Goal: Transaction & Acquisition: Purchase product/service

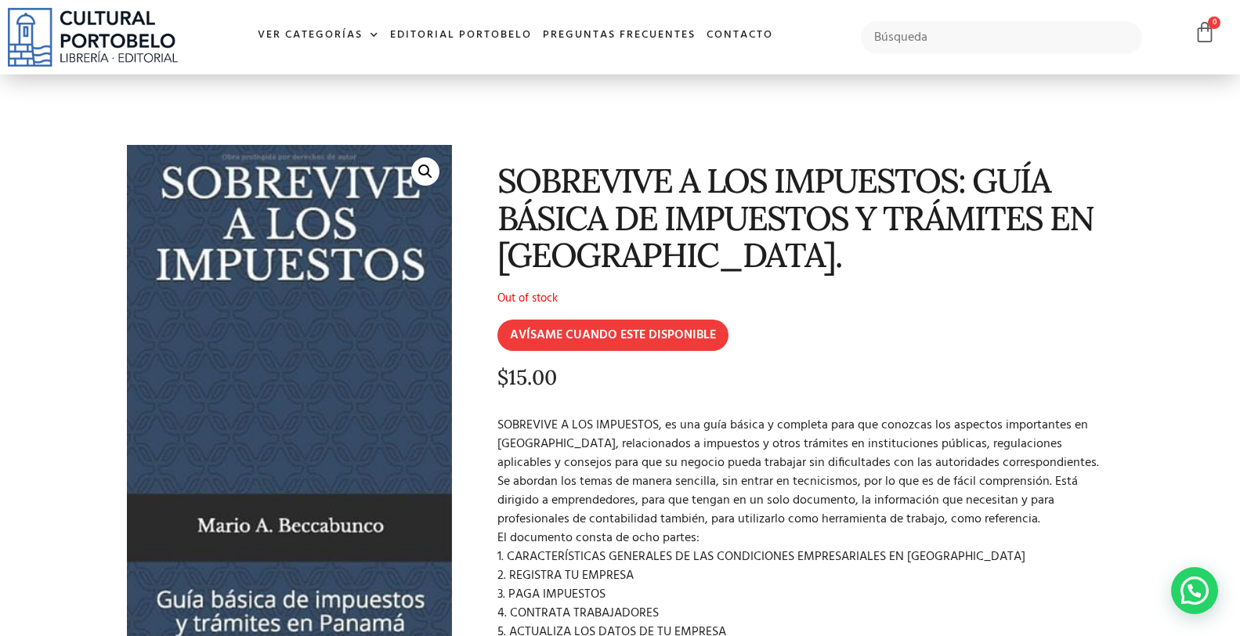
scroll to position [58, 0]
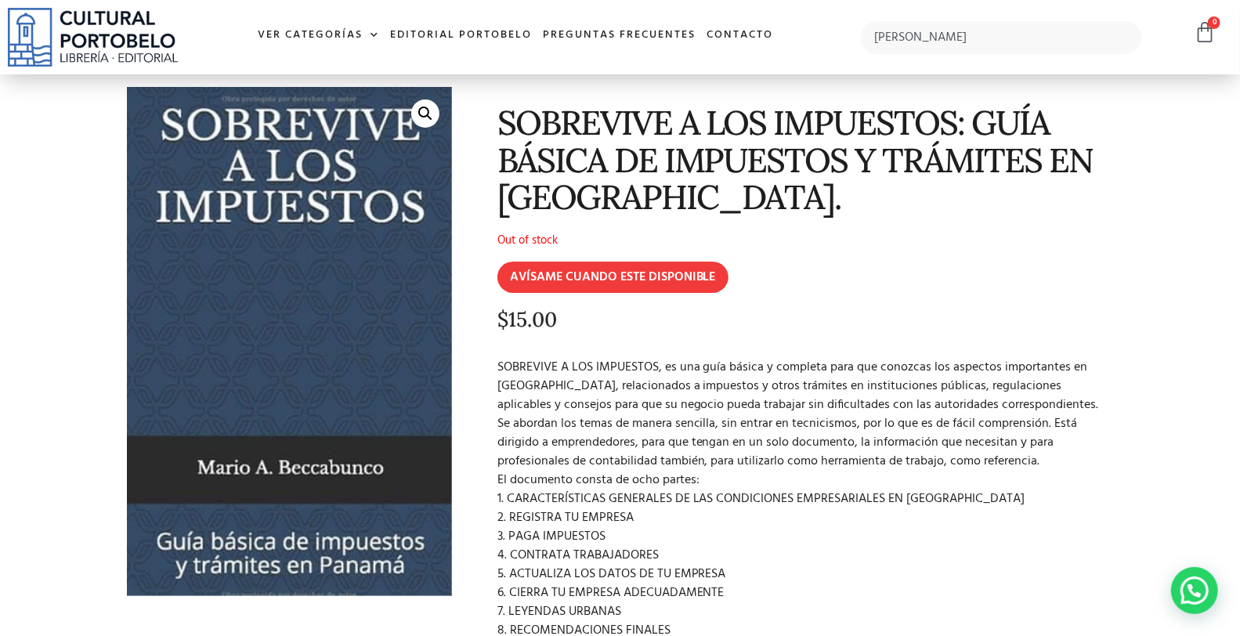
type input "[PERSON_NAME]"
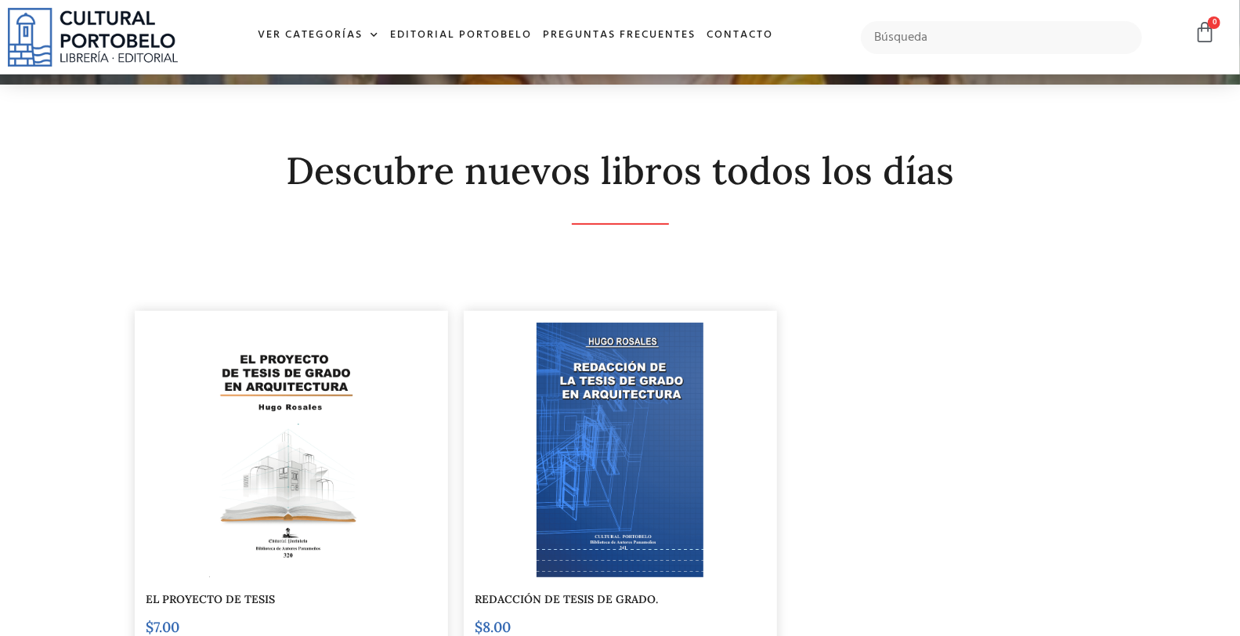
scroll to position [173, 0]
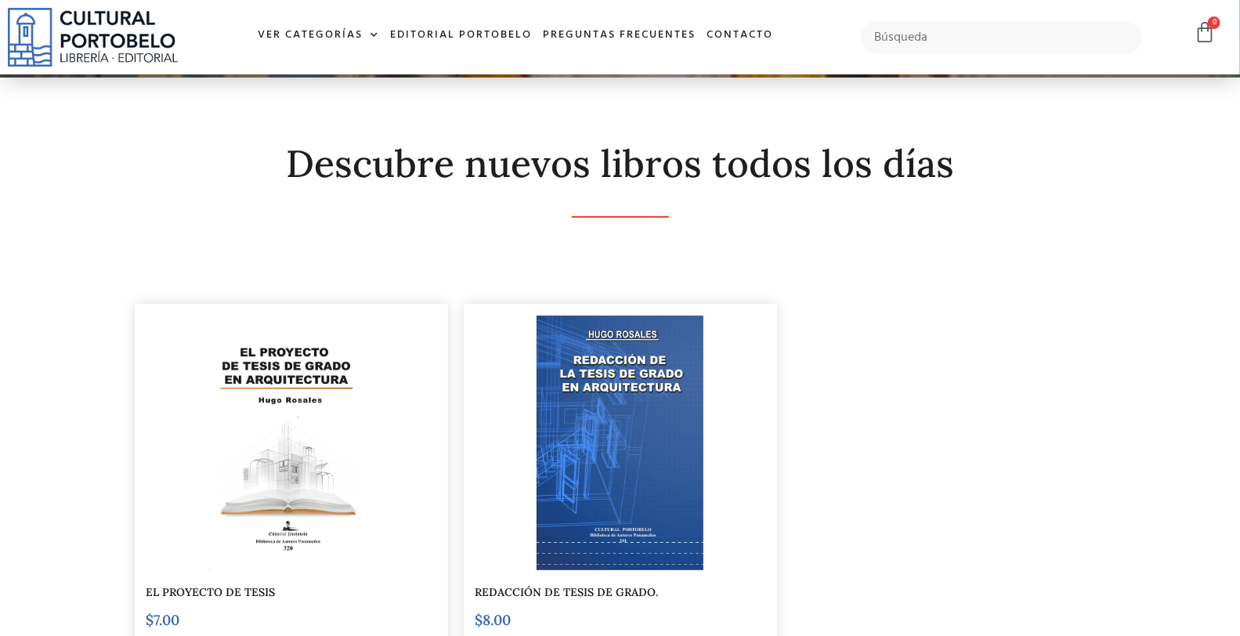
click at [369, 468] on img at bounding box center [291, 443] width 164 height 255
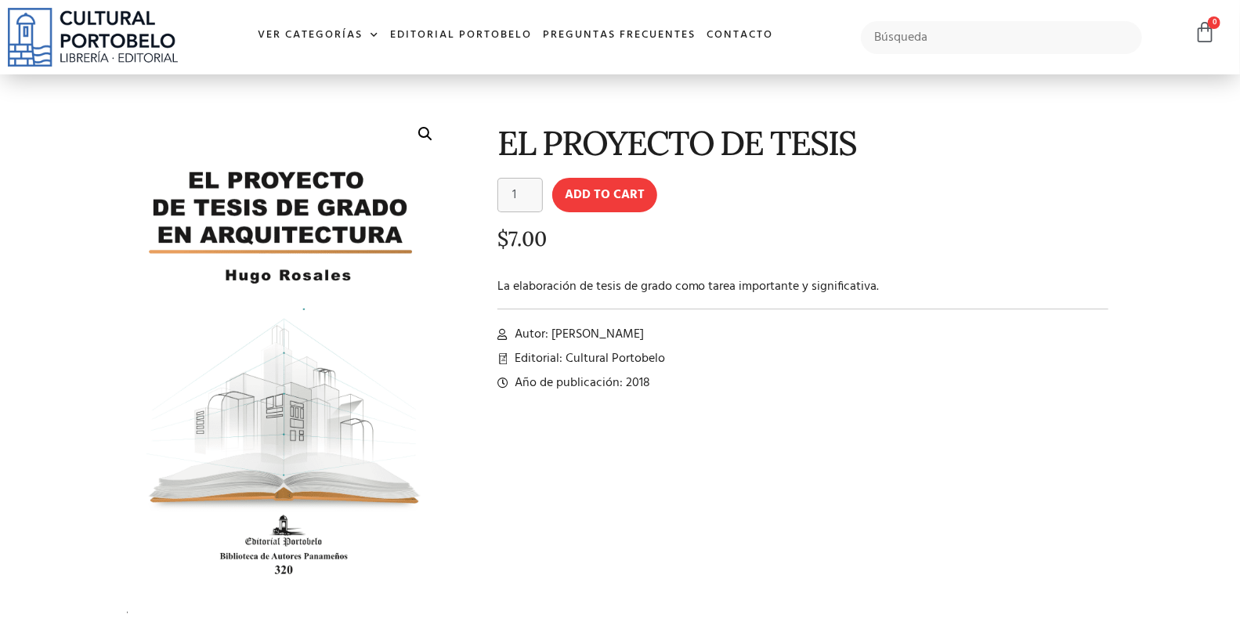
scroll to position [58, 0]
